Goal: Communication & Community: Answer question/provide support

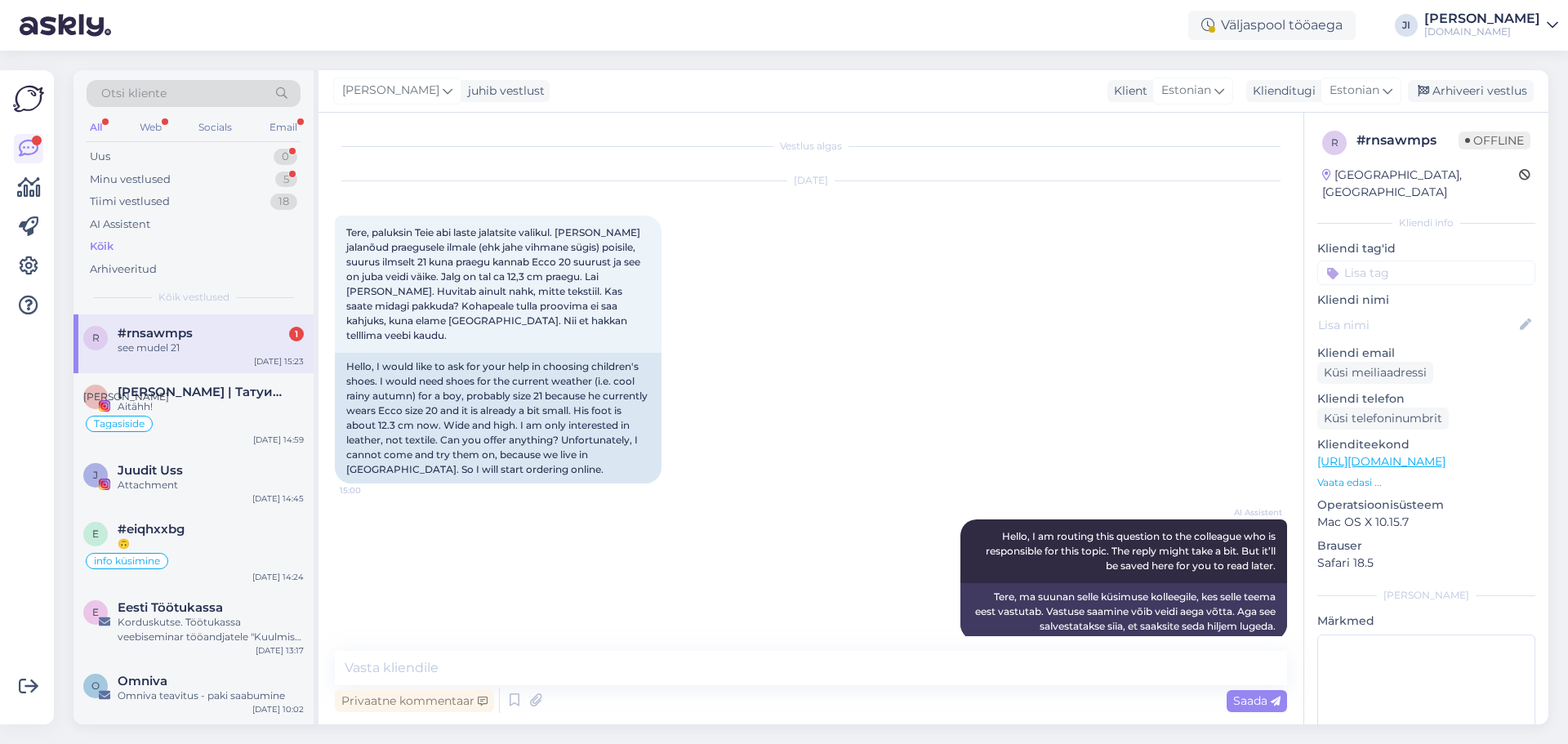
scroll to position [866, 0]
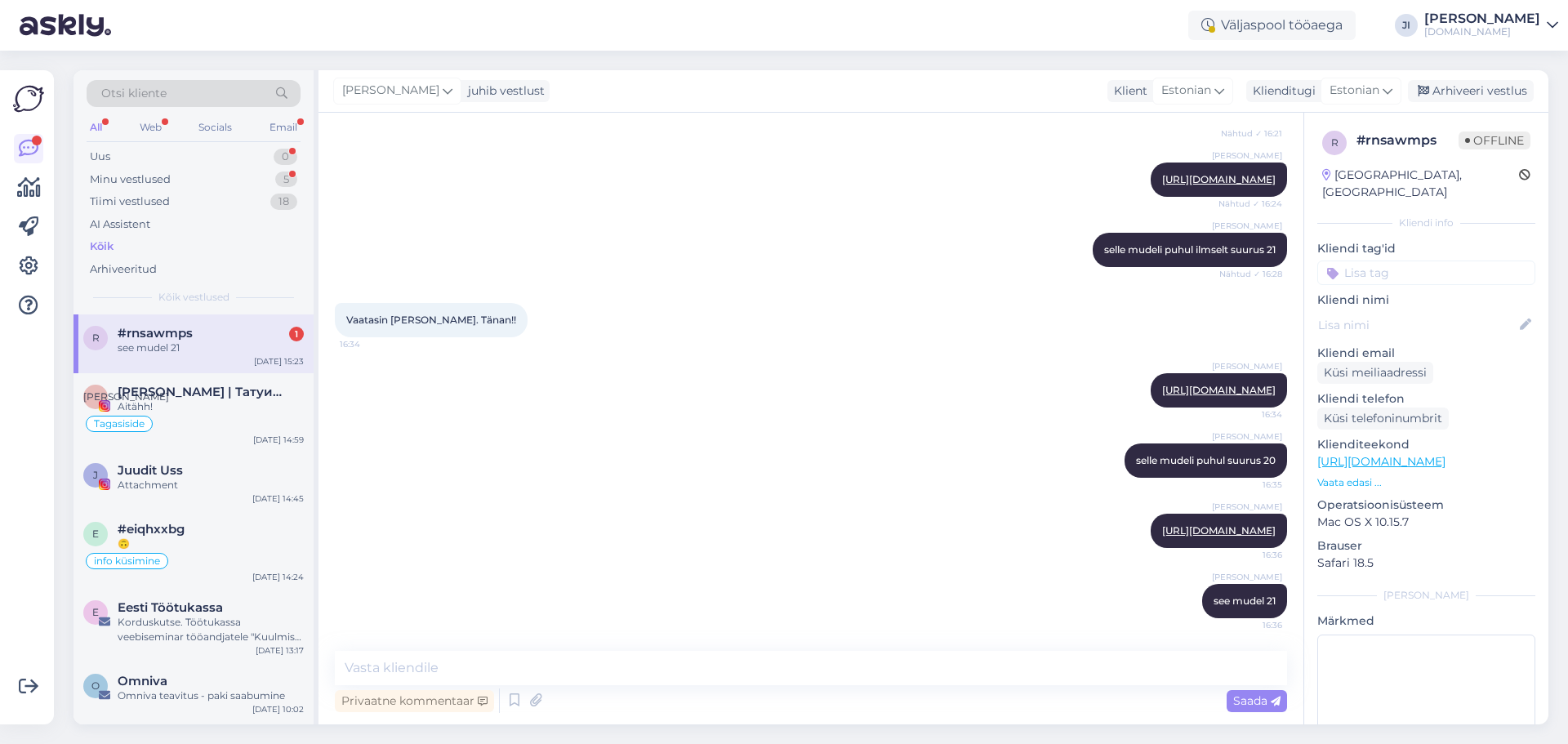
click at [271, 340] on div "see mudel 21" at bounding box center [210, 347] width 186 height 14
click at [218, 336] on div "#rnsawmps 1" at bounding box center [210, 333] width 186 height 14
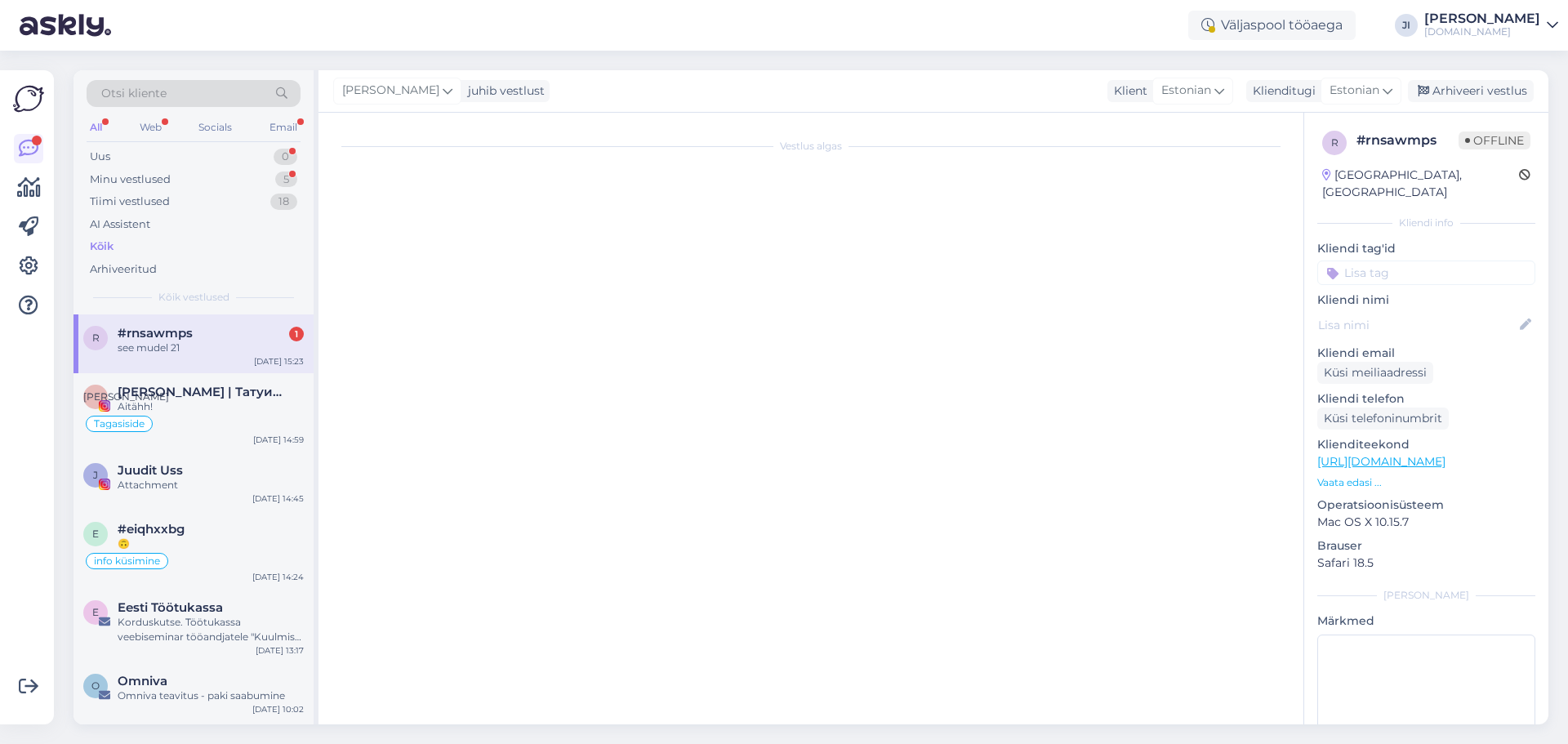
scroll to position [0, 0]
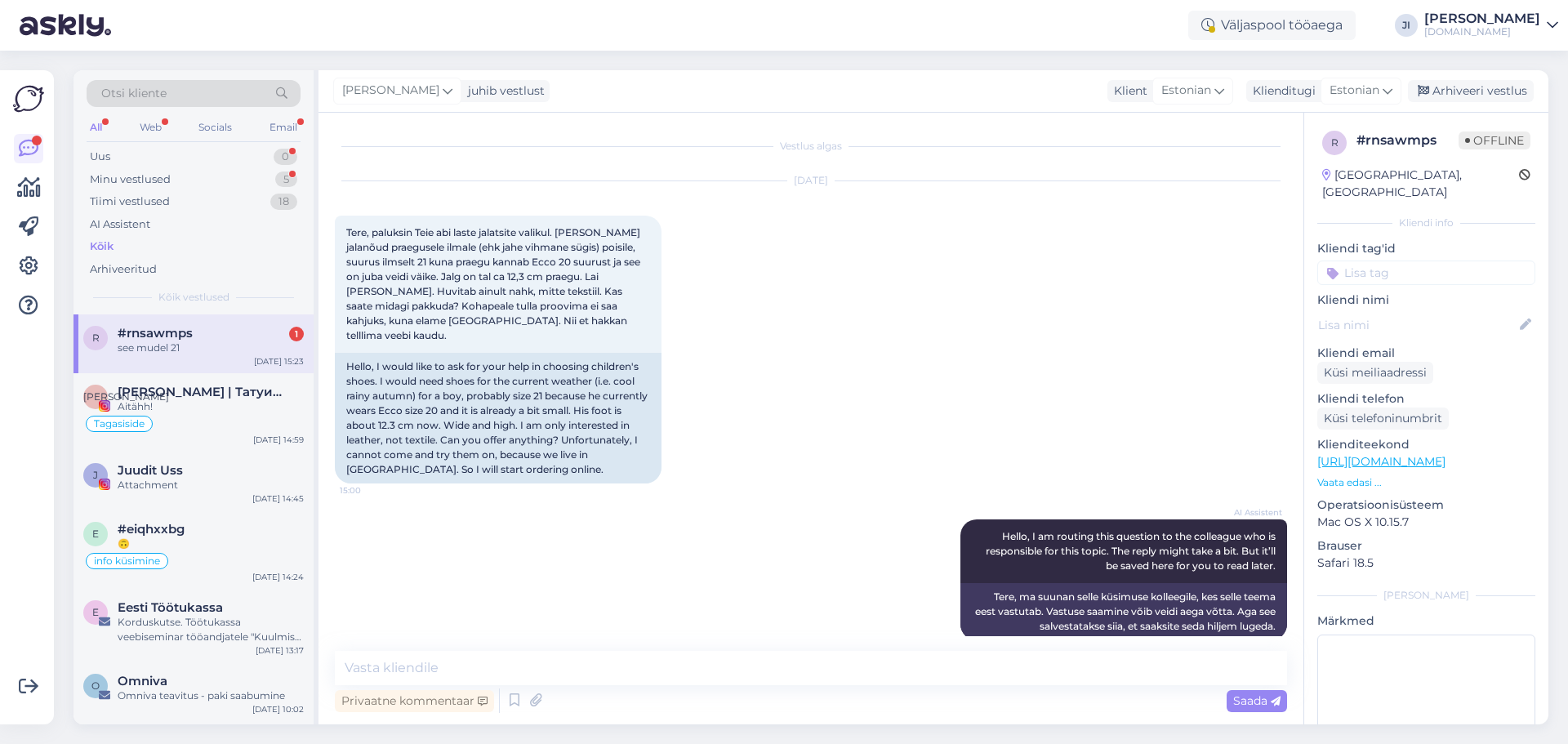
click at [218, 336] on div "#rnsawmps 1" at bounding box center [210, 333] width 186 height 14
click at [212, 390] on span "[PERSON_NAME] | Татуированная мама, специалист по анализу рисунка" at bounding box center [202, 391] width 170 height 14
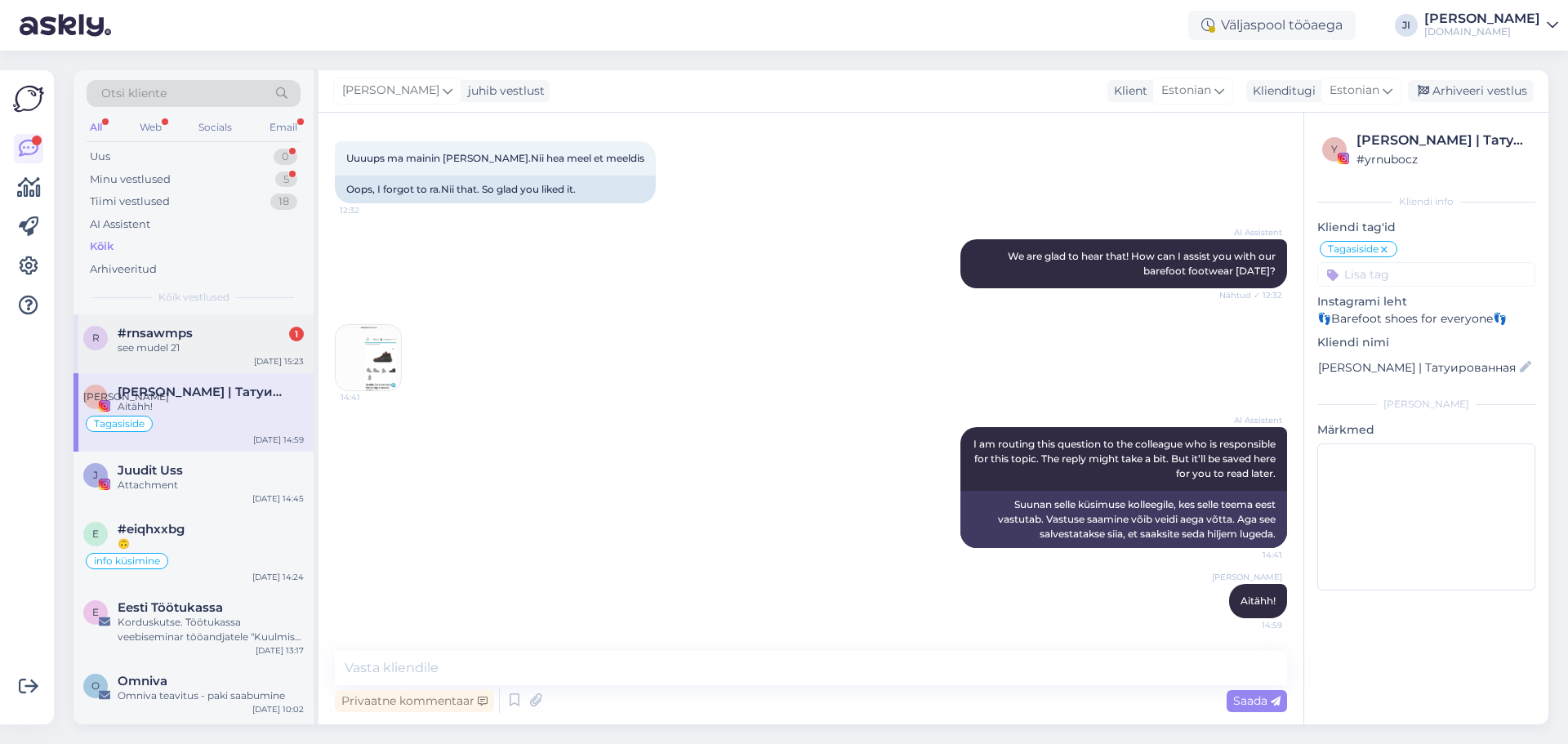
click at [231, 336] on div "#rnsawmps 1" at bounding box center [210, 333] width 186 height 14
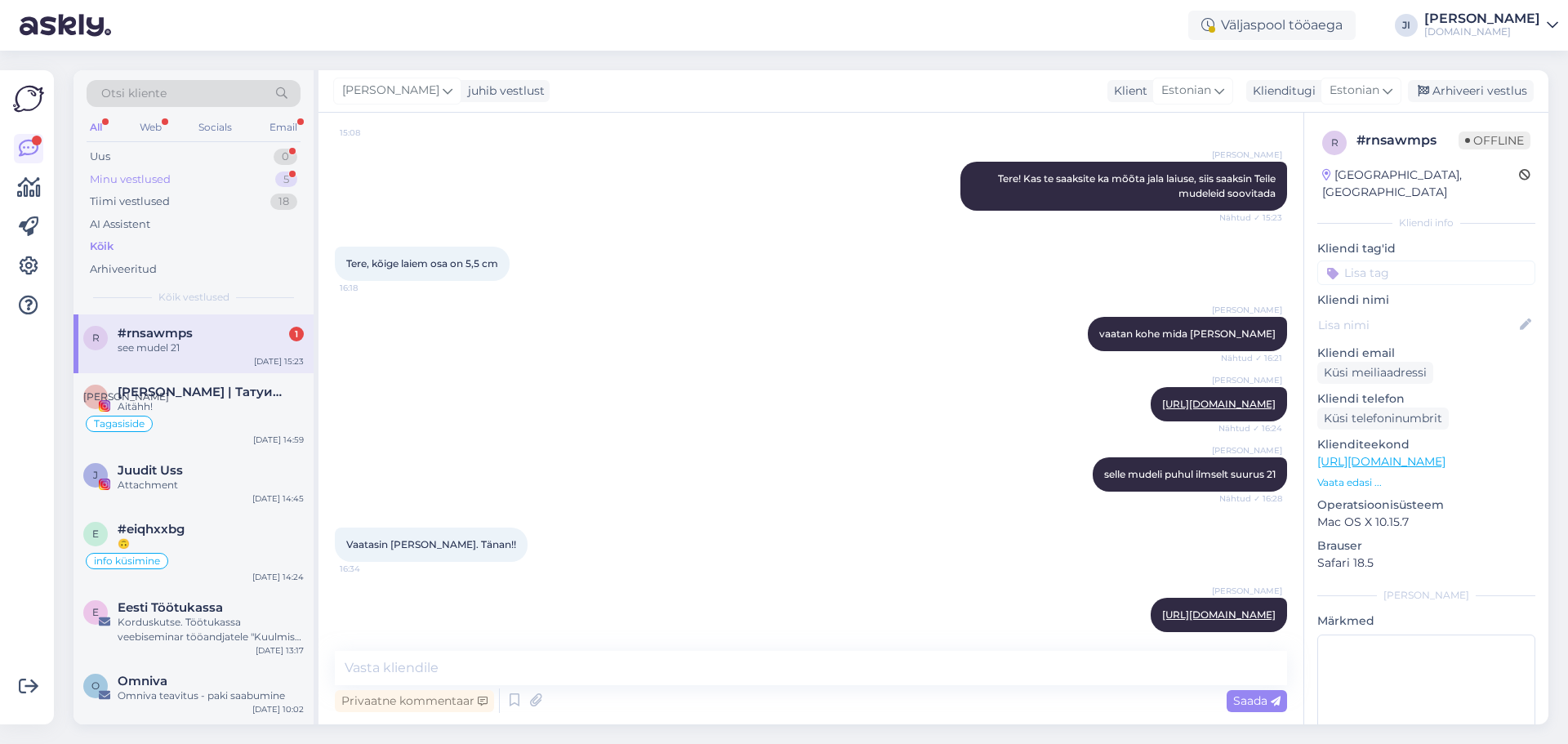
click at [262, 174] on div "Minu vestlused 5" at bounding box center [193, 179] width 214 height 23
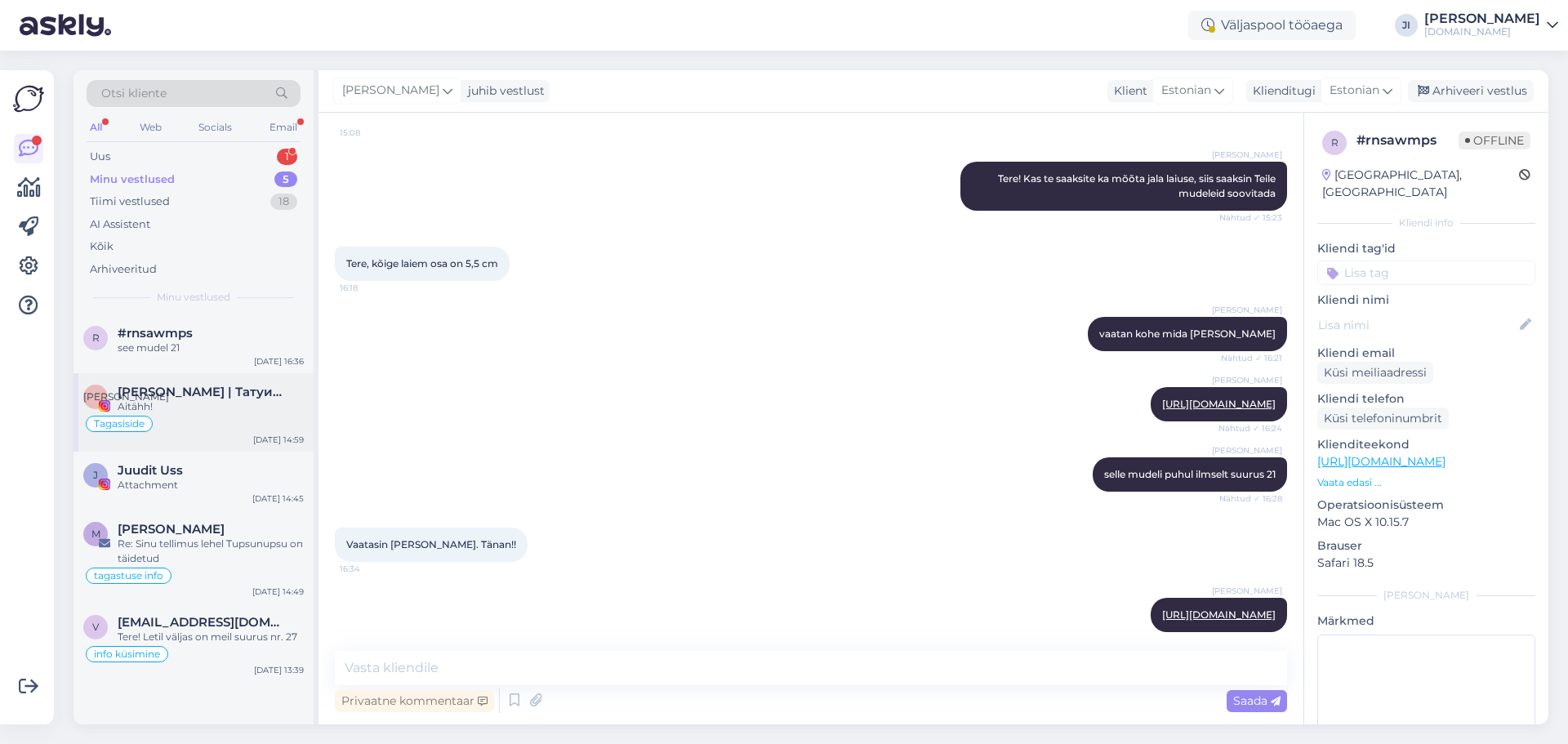
click at [245, 403] on div "Aitähh!" at bounding box center [210, 406] width 186 height 14
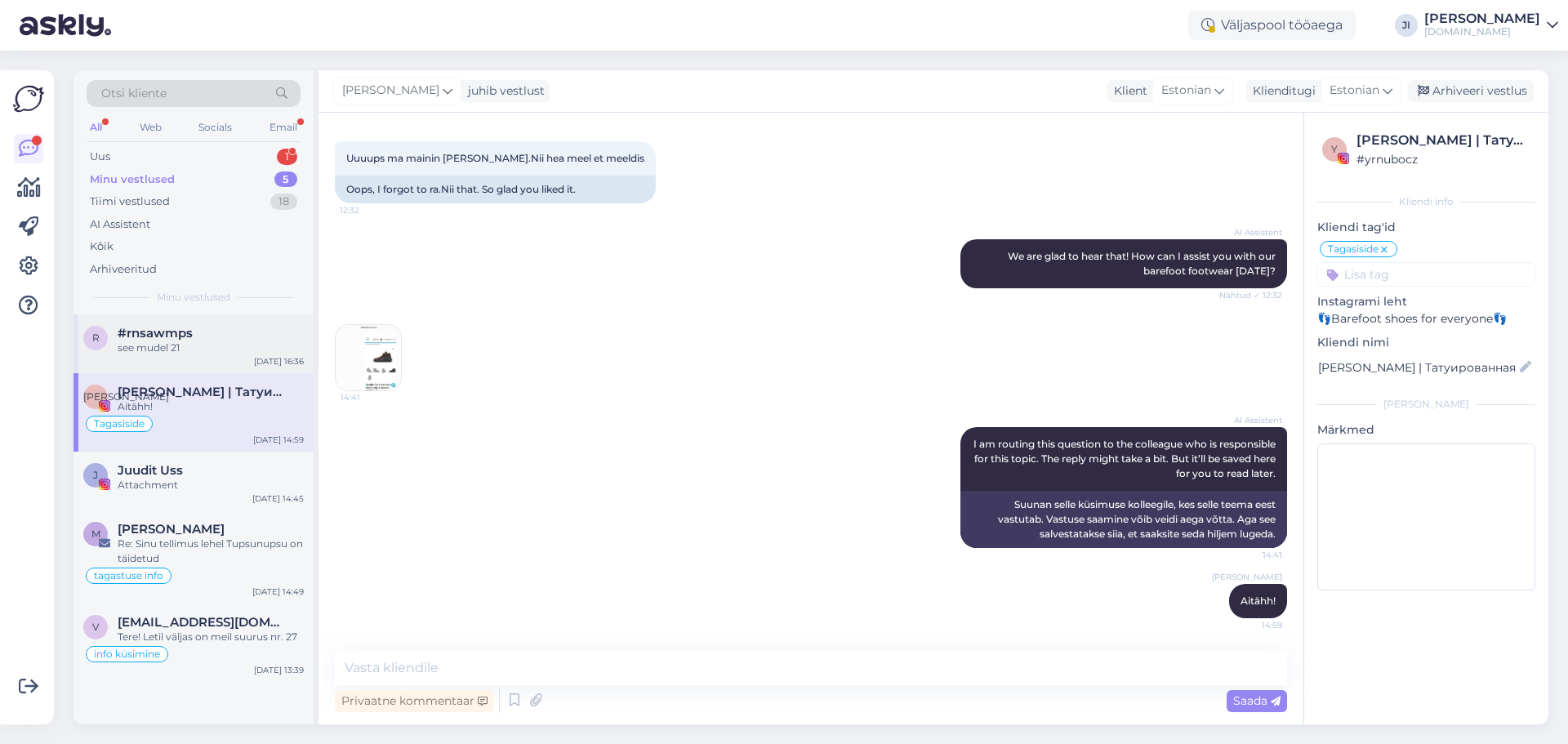
click at [230, 328] on div "#rnsawmps" at bounding box center [210, 333] width 186 height 14
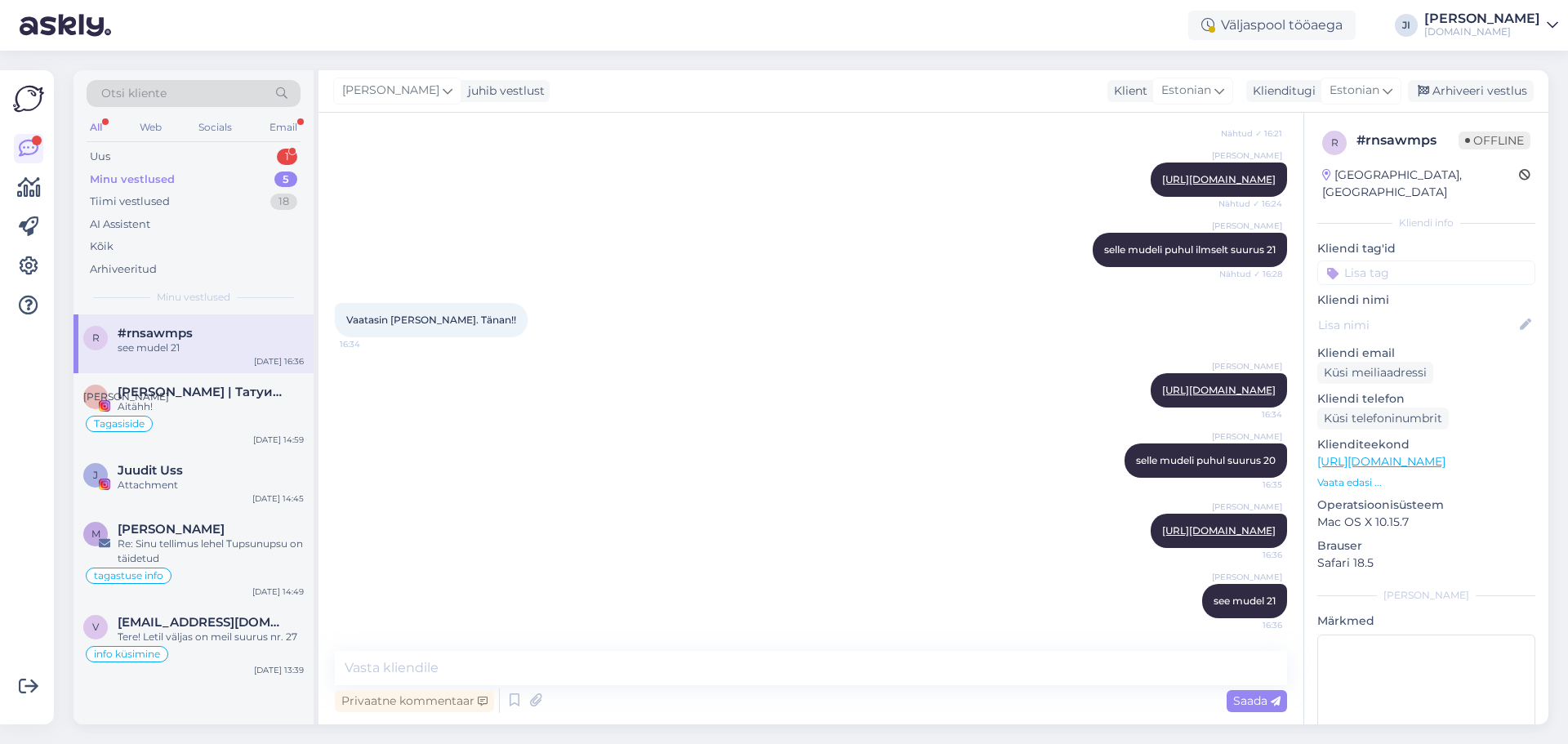
click at [1424, 266] on input at bounding box center [1426, 272] width 218 height 24
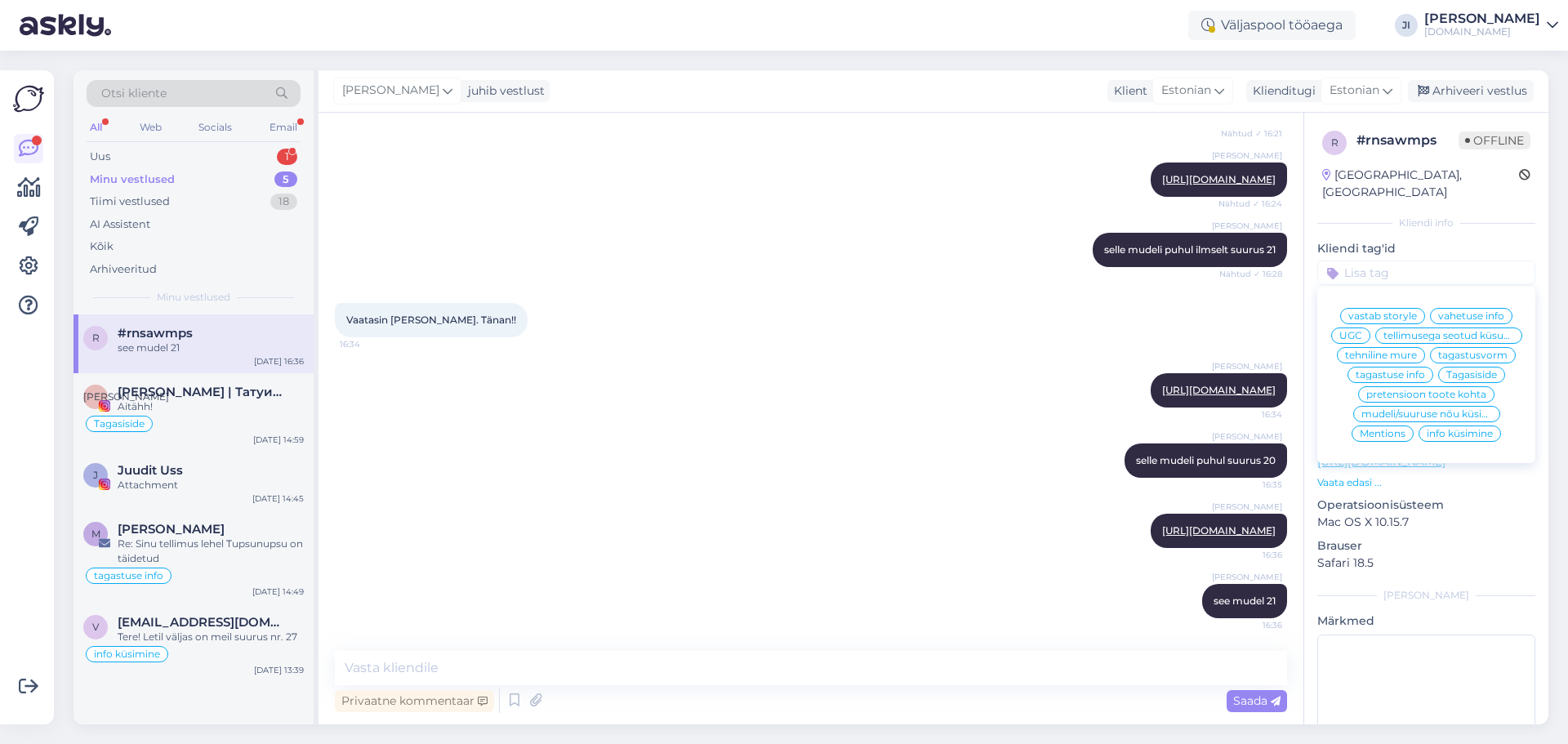
click at [1424, 419] on span "mudeli/suuruse nõu küsimine" at bounding box center [1426, 414] width 131 height 10
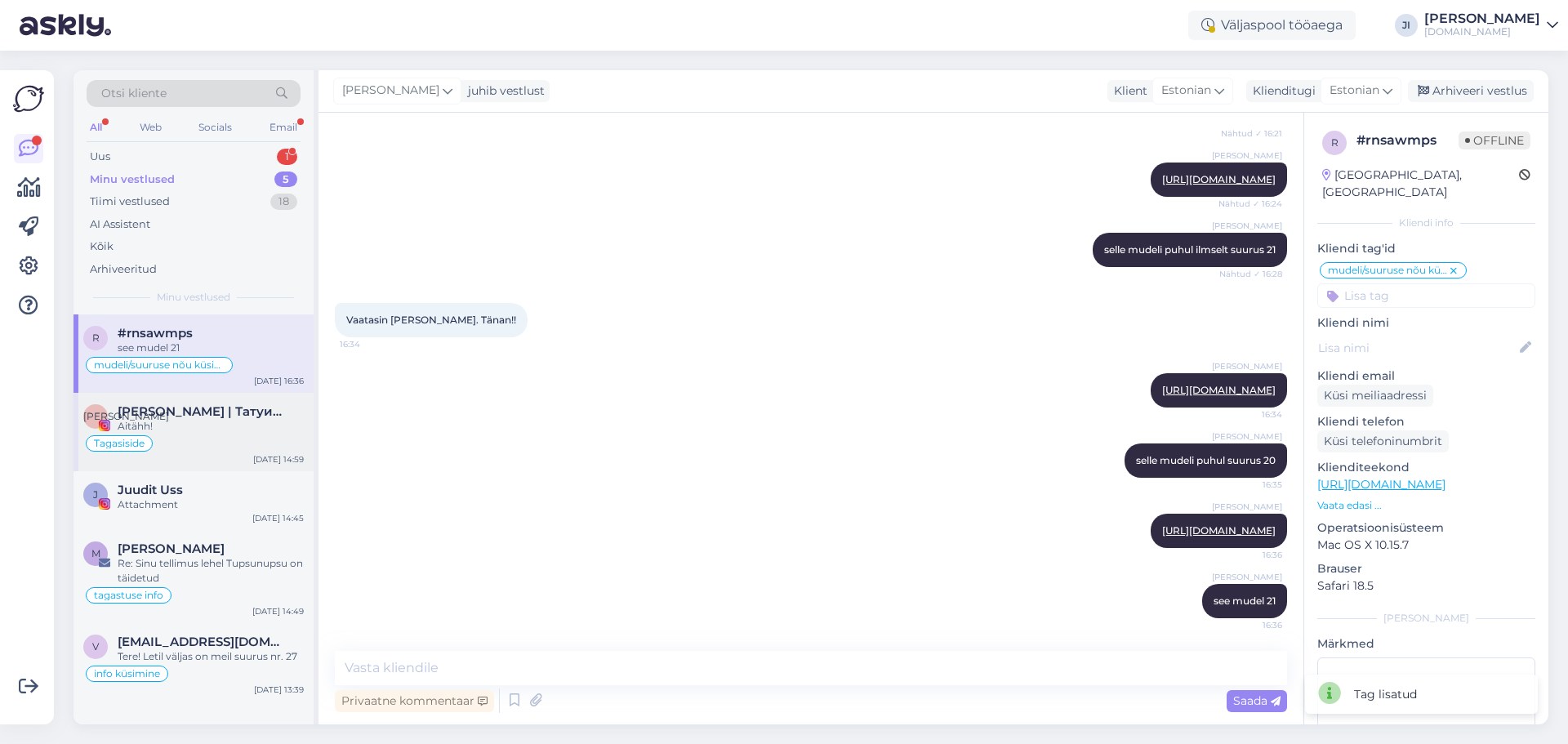
click at [204, 428] on div "Aitähh!" at bounding box center [210, 426] width 186 height 14
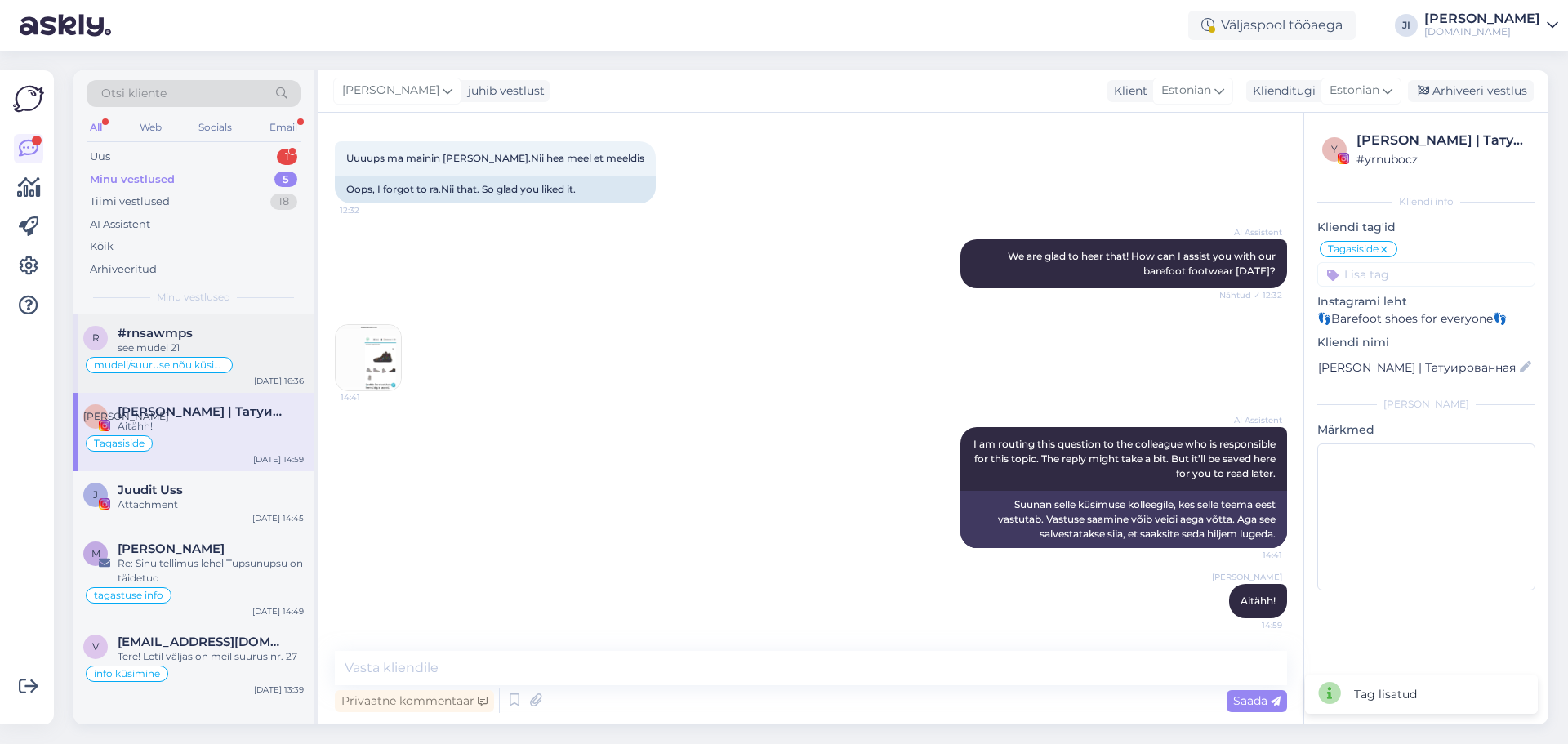
click at [231, 350] on div "see mudel 21" at bounding box center [210, 347] width 186 height 14
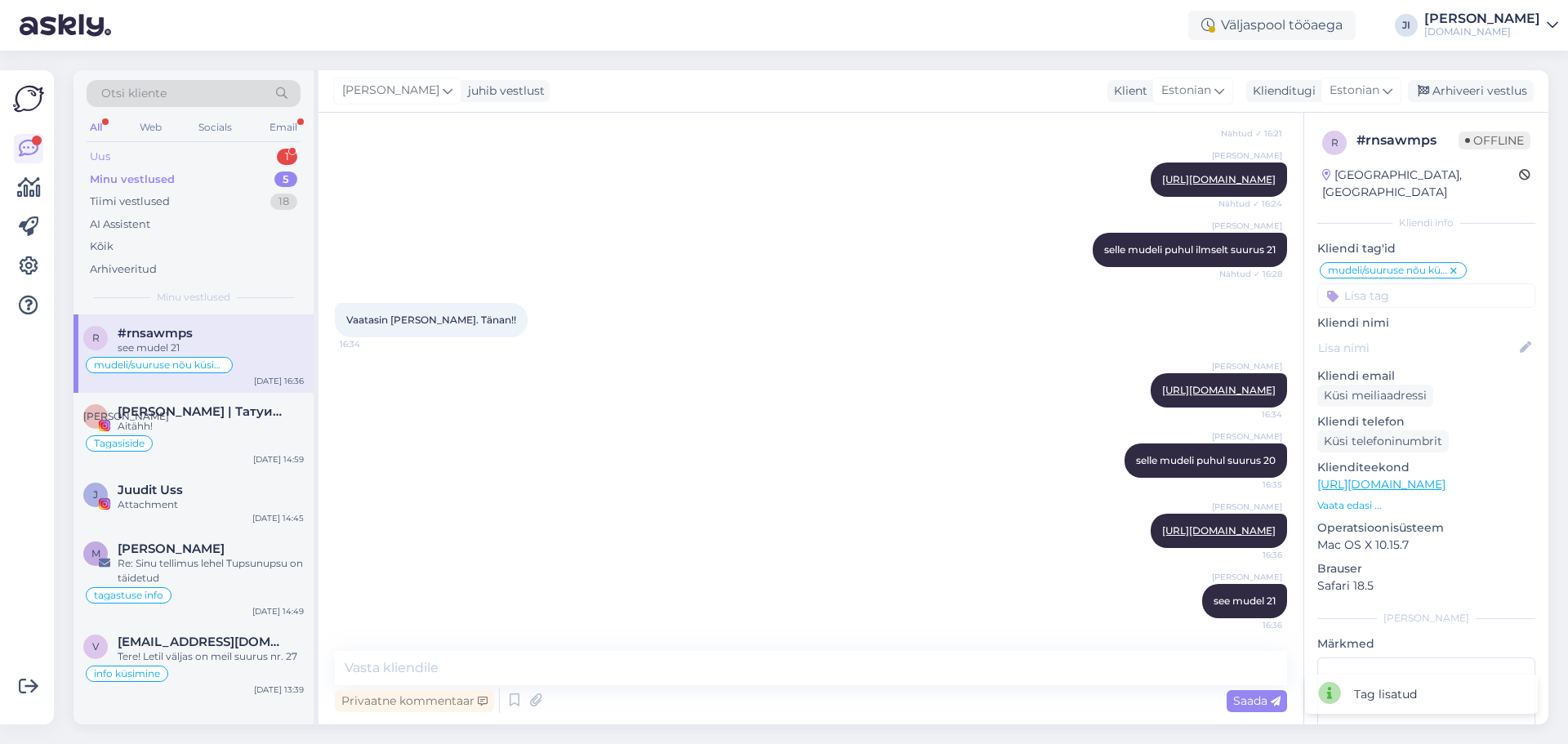
click at [240, 158] on div "Uus 1" at bounding box center [193, 156] width 214 height 23
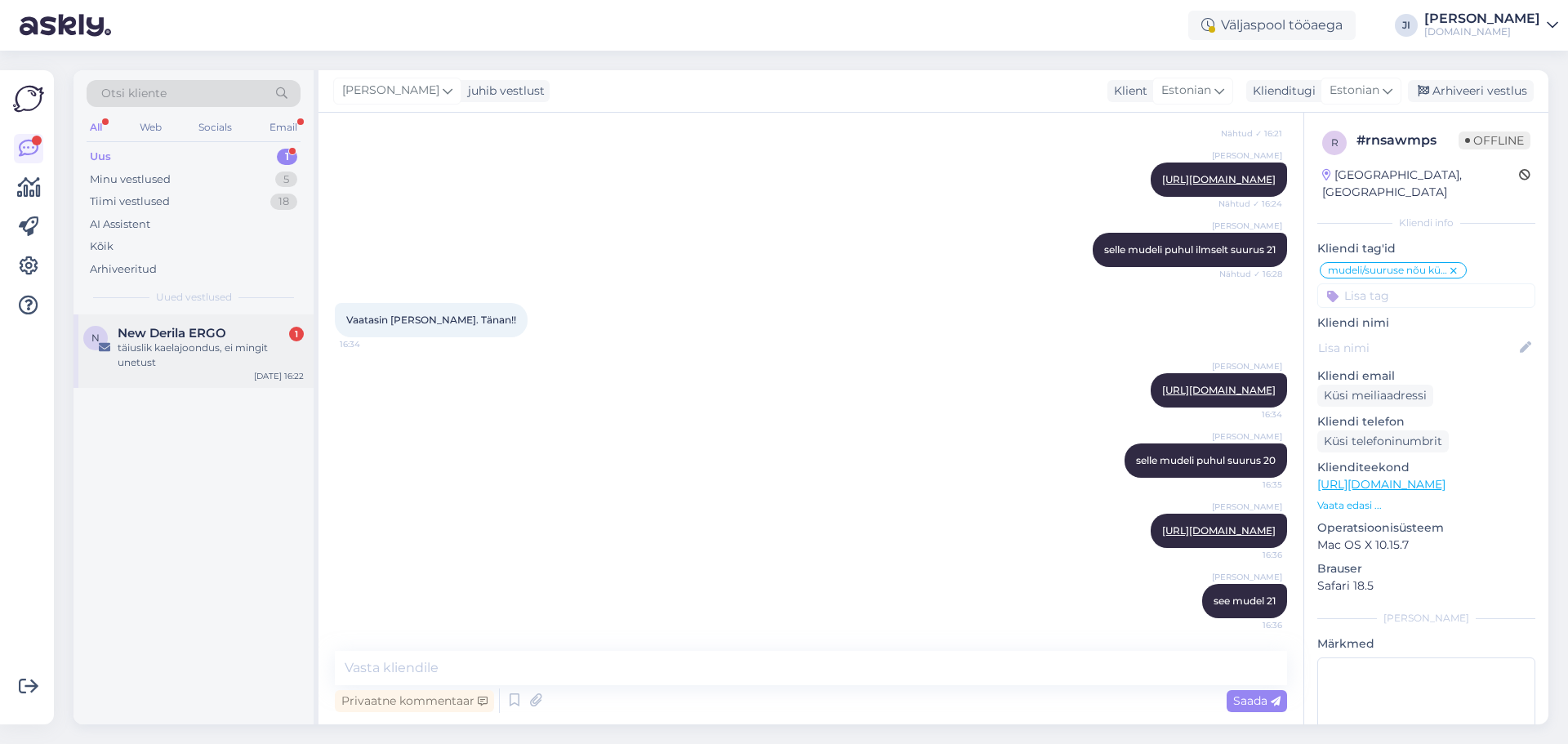
click at [215, 335] on span "New Derila ERGO" at bounding box center [172, 333] width 109 height 14
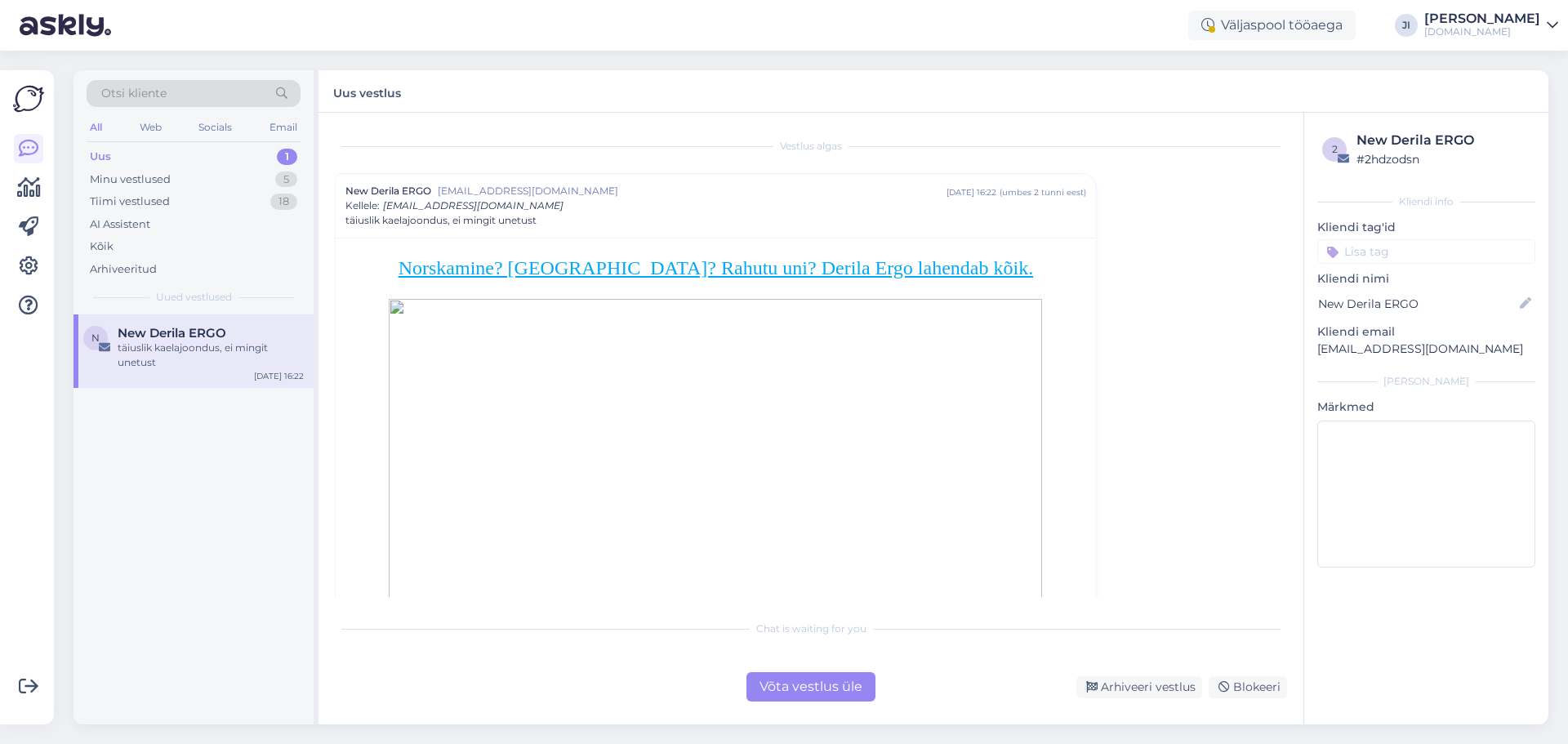
click at [1527, 28] on div "[DOMAIN_NAME]" at bounding box center [1482, 31] width 116 height 13
click at [1432, 146] on div "Logi välja" at bounding box center [1413, 139] width 291 height 30
